Goal: Task Accomplishment & Management: Manage account settings

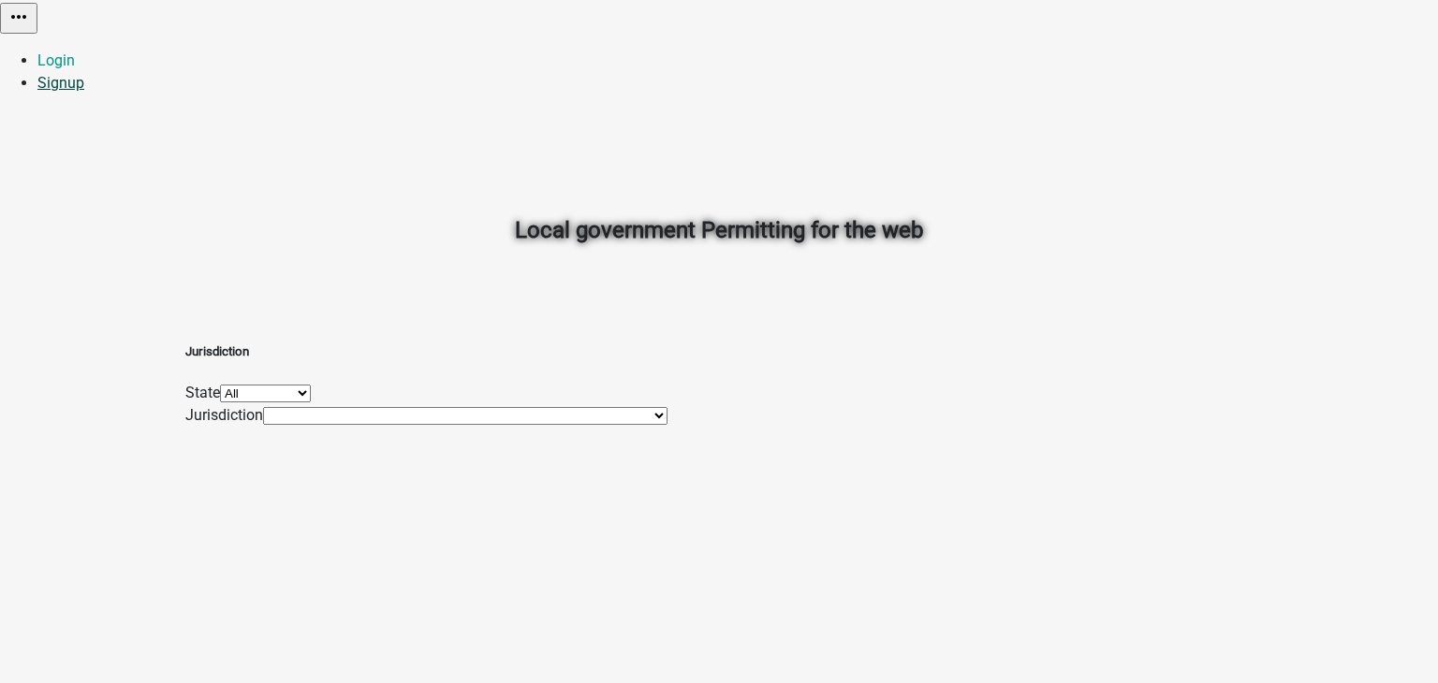
click at [84, 74] on link "Signup" at bounding box center [60, 83] width 47 height 18
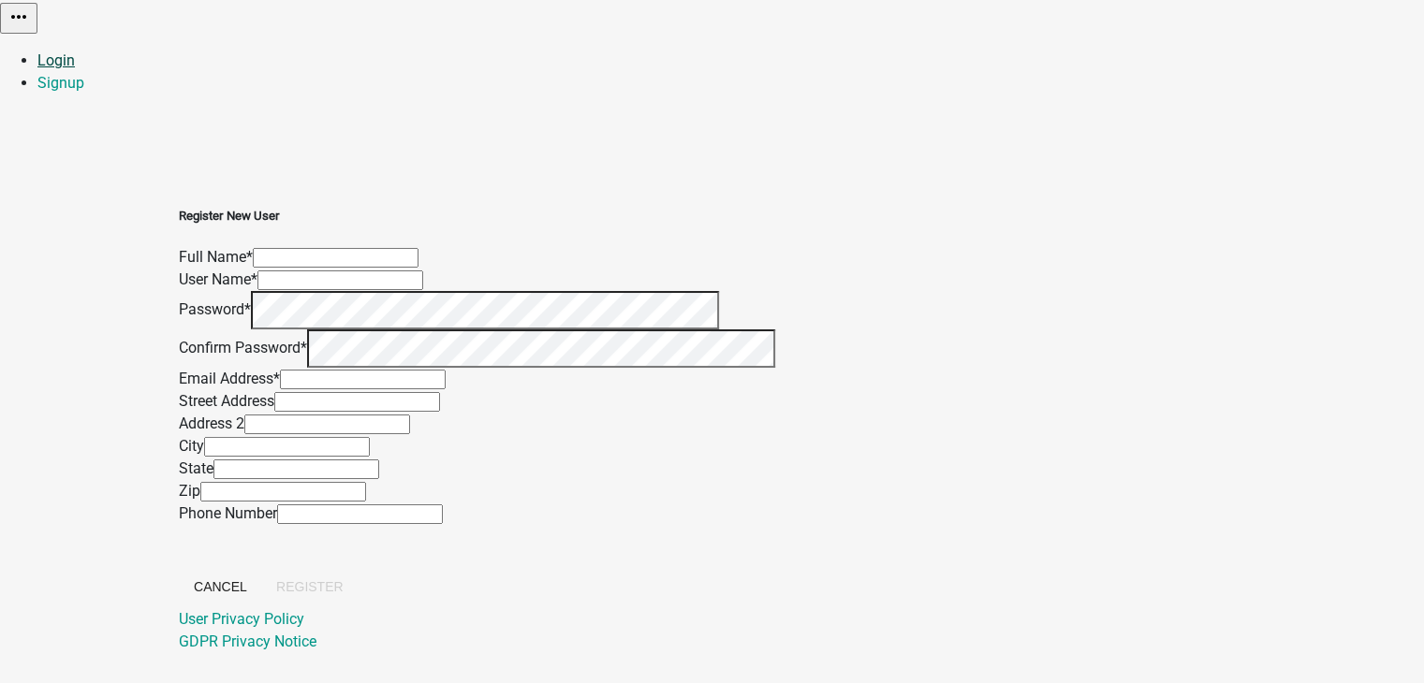
click at [75, 51] on link "Login" at bounding box center [55, 60] width 37 height 18
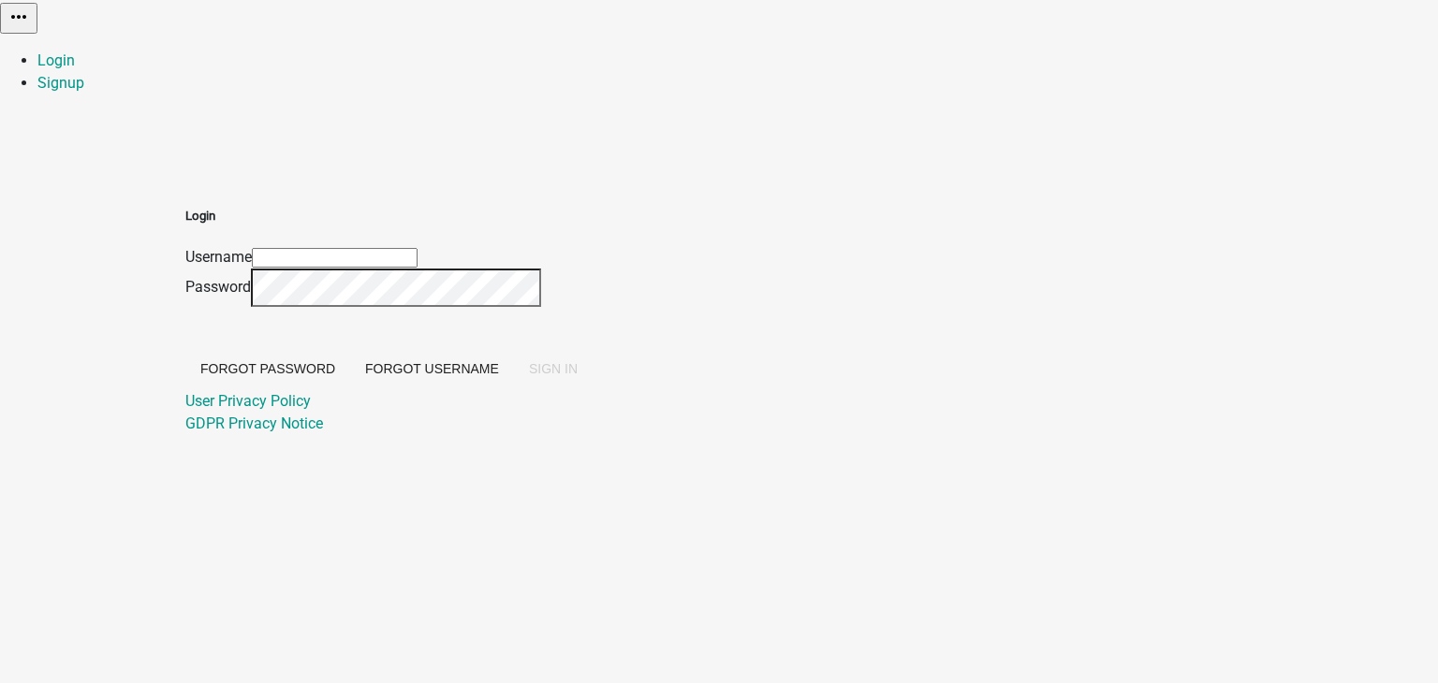
click at [418, 248] on input "Username" at bounding box center [335, 258] width 166 height 20
type input "p"
type input "PratikshaK"
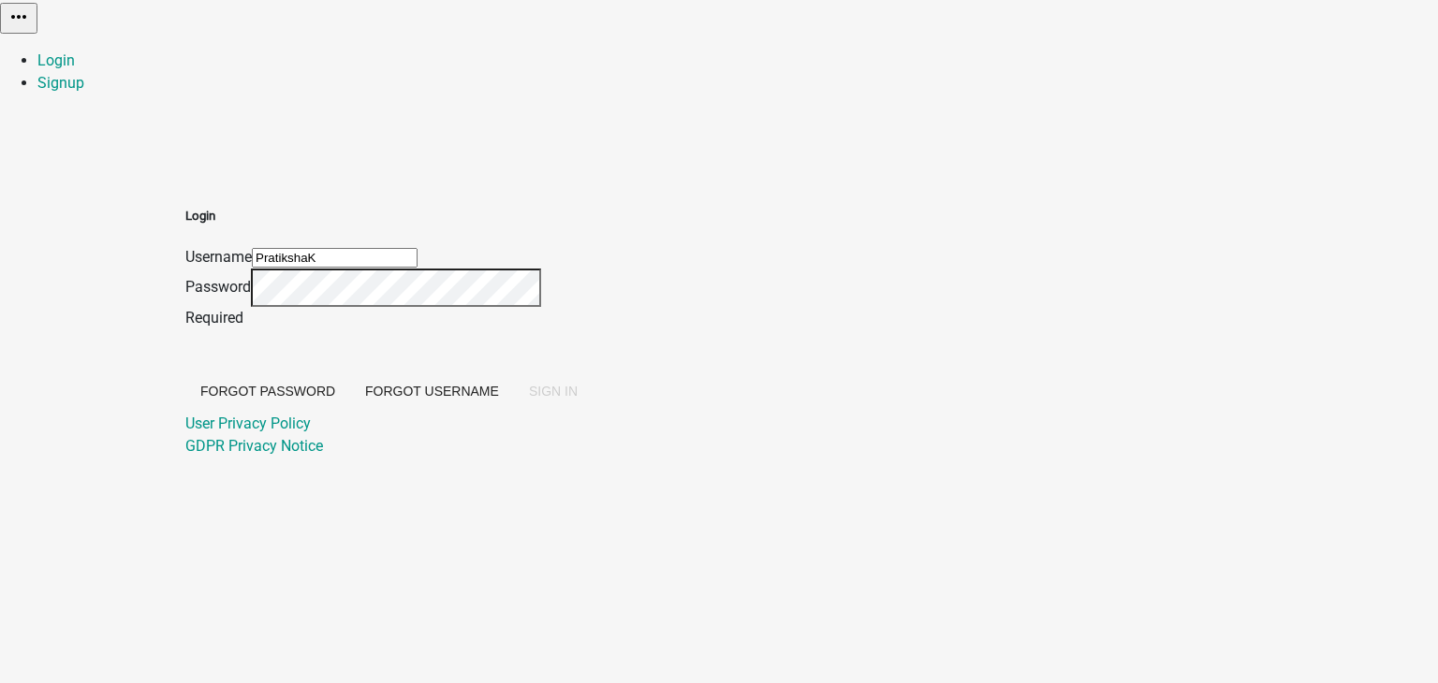
drag, startPoint x: 685, startPoint y: 195, endPoint x: 500, endPoint y: 192, distance: 185.4
click at [500, 192] on div "Login Username [PERSON_NAME] Password Required Forgot Password Forgot Username …" at bounding box center [718, 310] width 1067 height 296
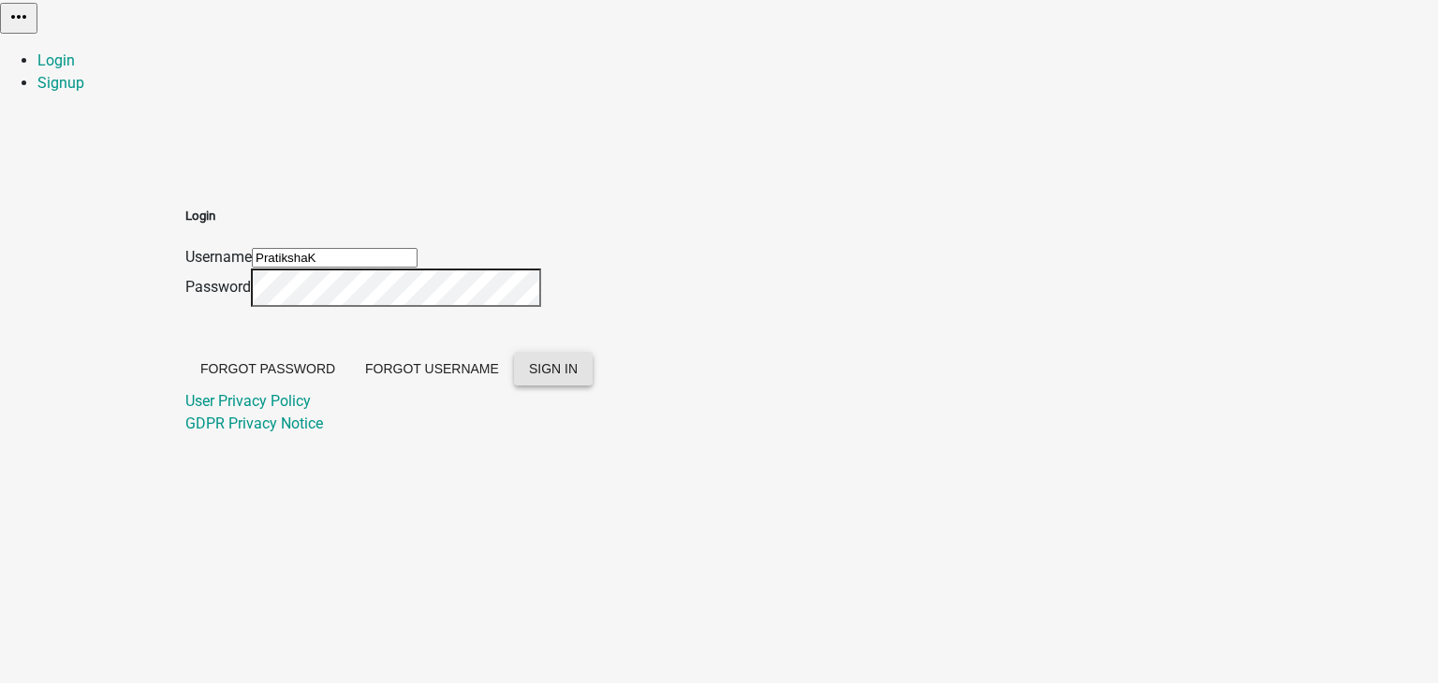
click at [593, 386] on button "SIGN IN" at bounding box center [553, 369] width 79 height 34
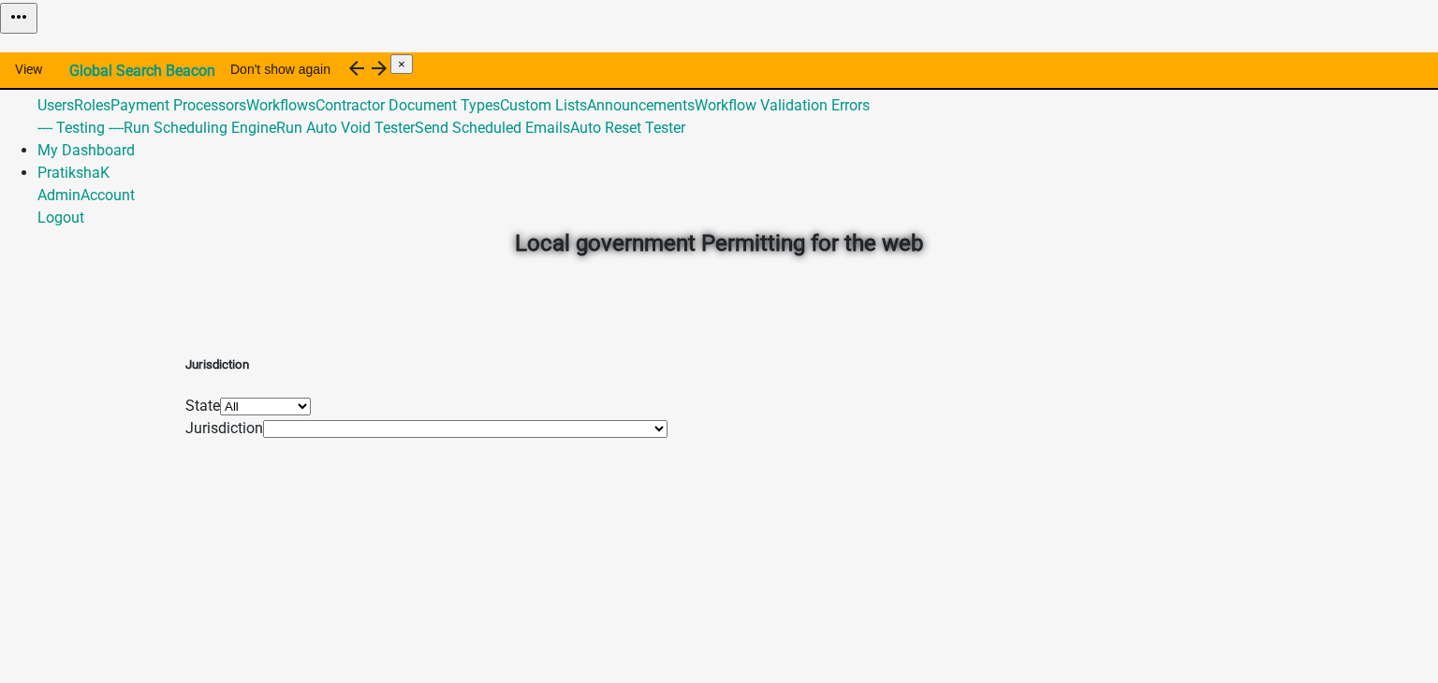
click at [81, 51] on link "Admin" at bounding box center [58, 60] width 43 height 18
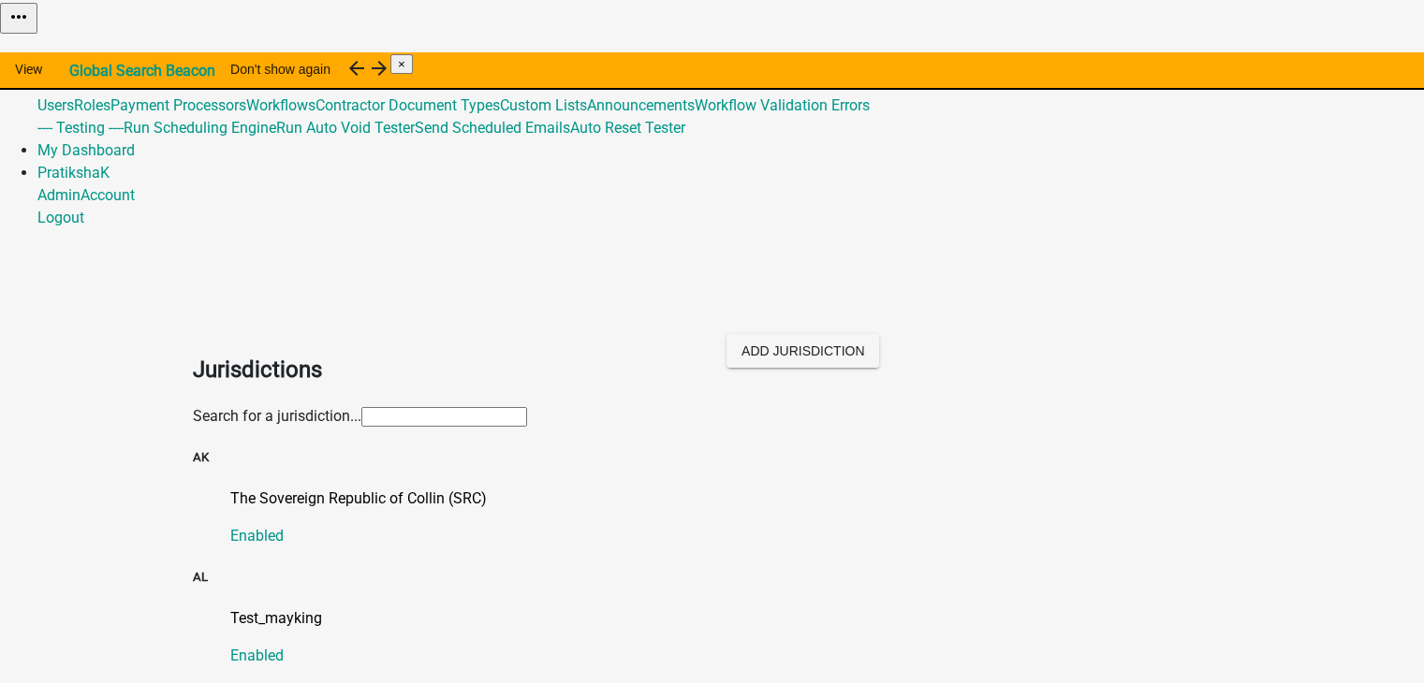
scroll to position [281, 0]
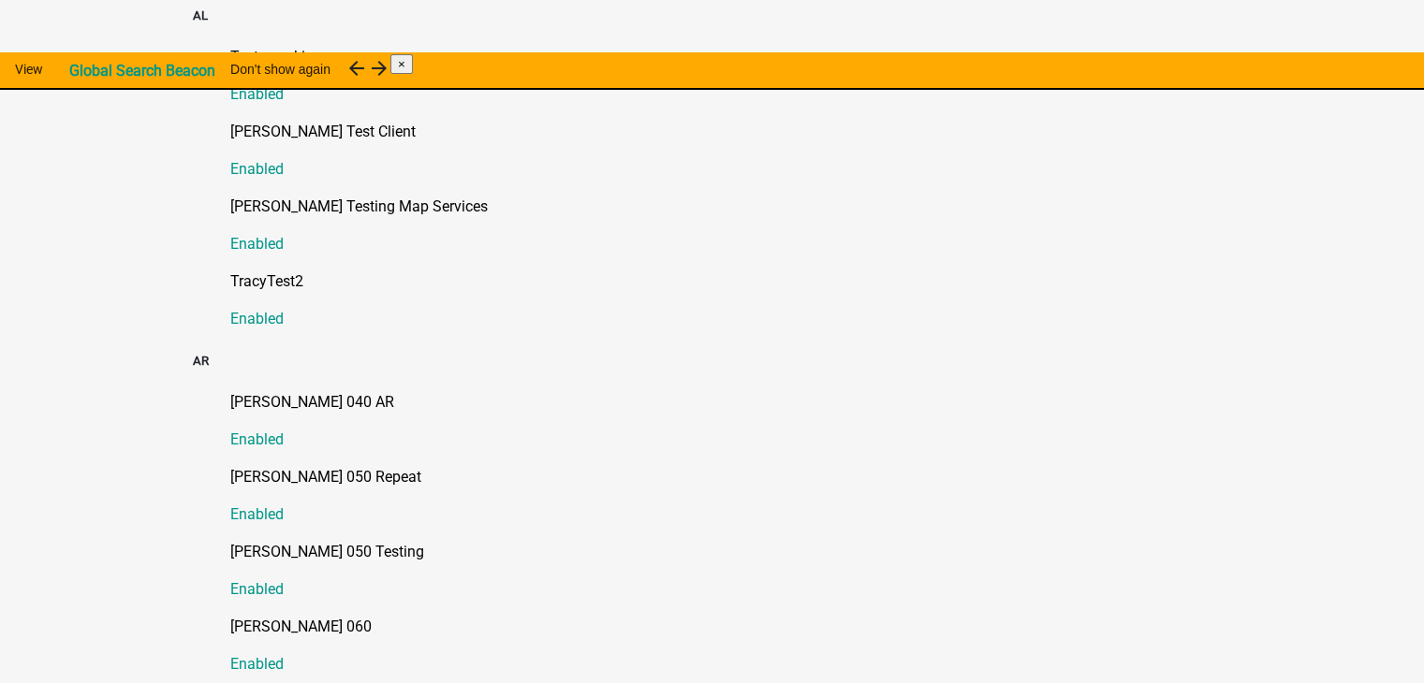
scroll to position [374, 0]
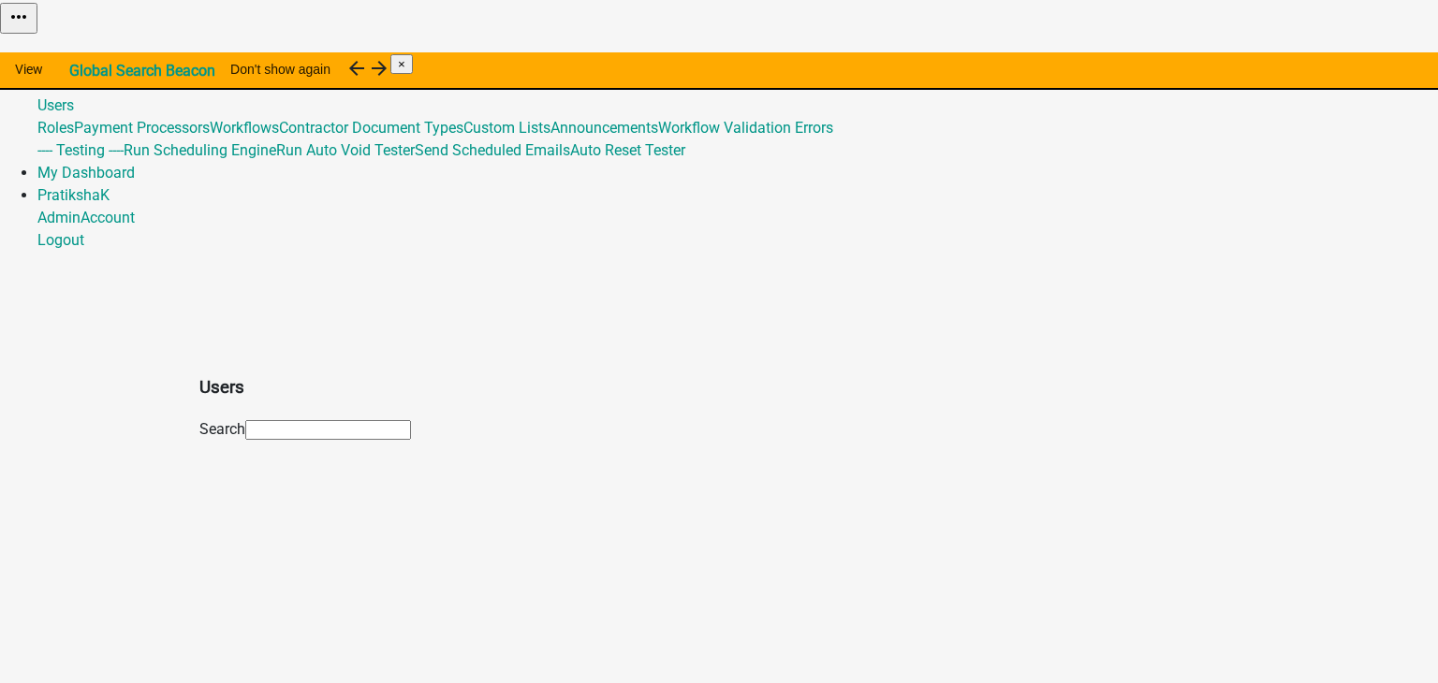
click at [106, 74] on span "492" at bounding box center [93, 83] width 25 height 18
click at [74, 129] on link "Roles" at bounding box center [55, 128] width 37 height 18
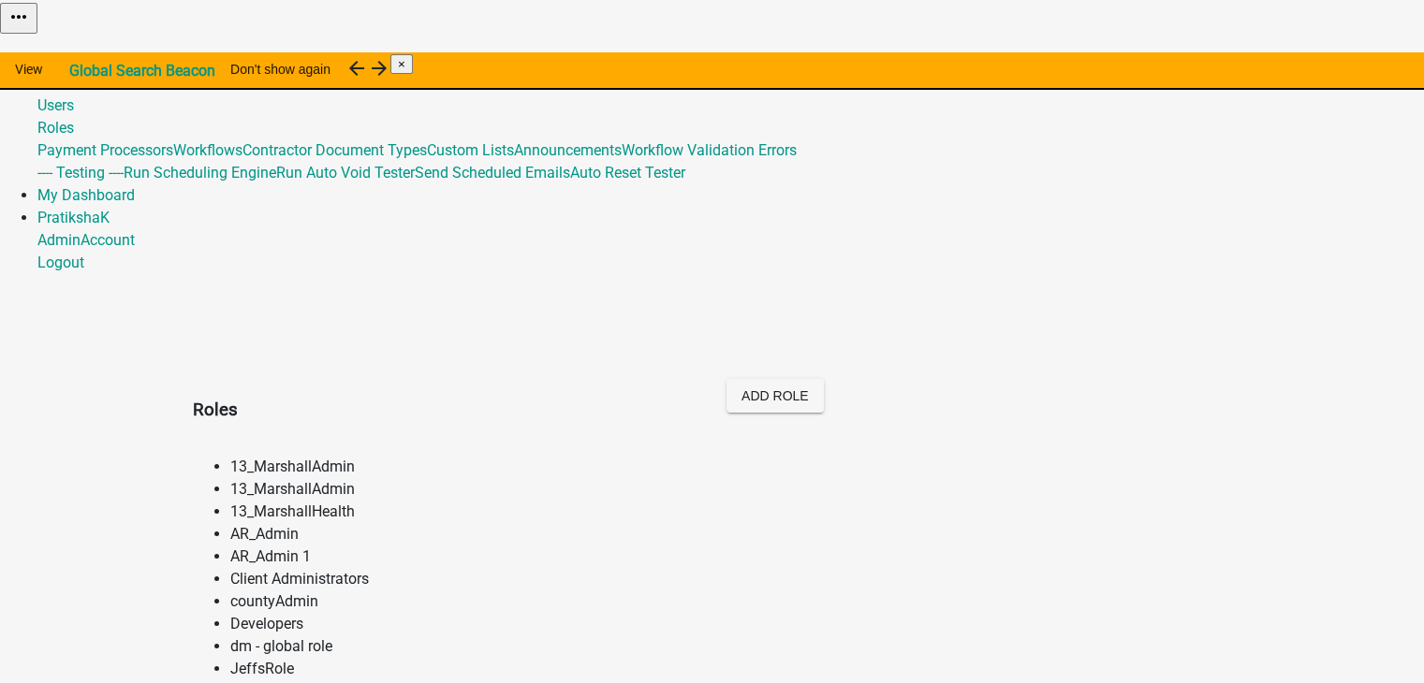
click at [106, 74] on link "Global 492" at bounding box center [71, 83] width 68 height 18
click at [242, 159] on link "Workflows" at bounding box center [207, 150] width 69 height 18
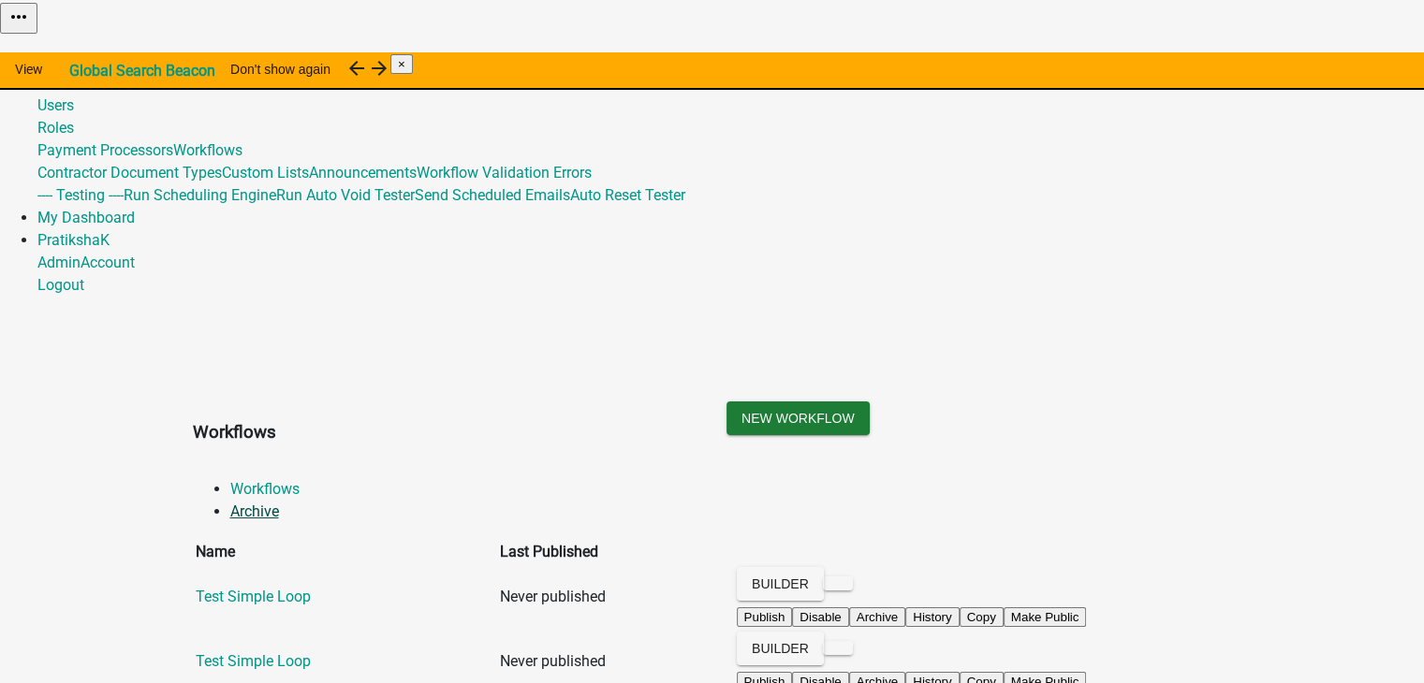
click at [279, 503] on link "Archive" at bounding box center [254, 512] width 49 height 18
click at [268, 480] on link "Workflows" at bounding box center [271, 489] width 69 height 18
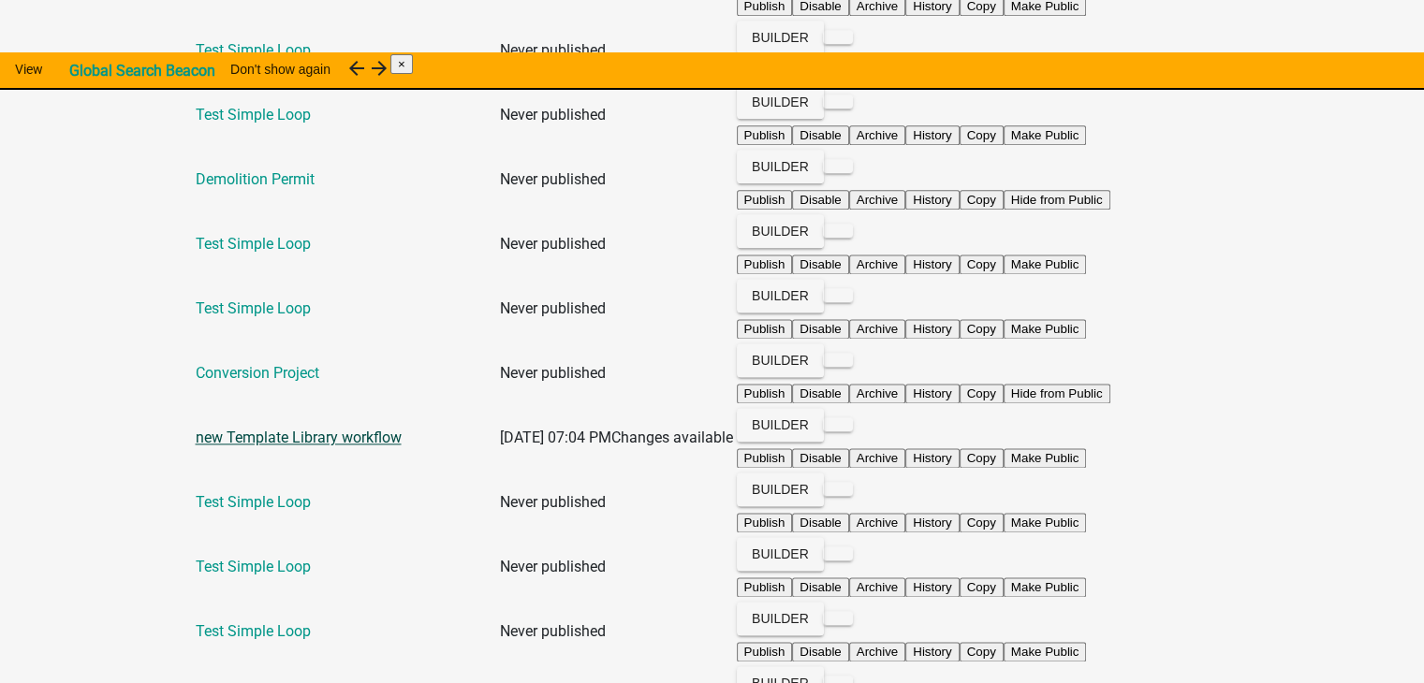
scroll to position [2326, 0]
